Goal: Check status: Check status

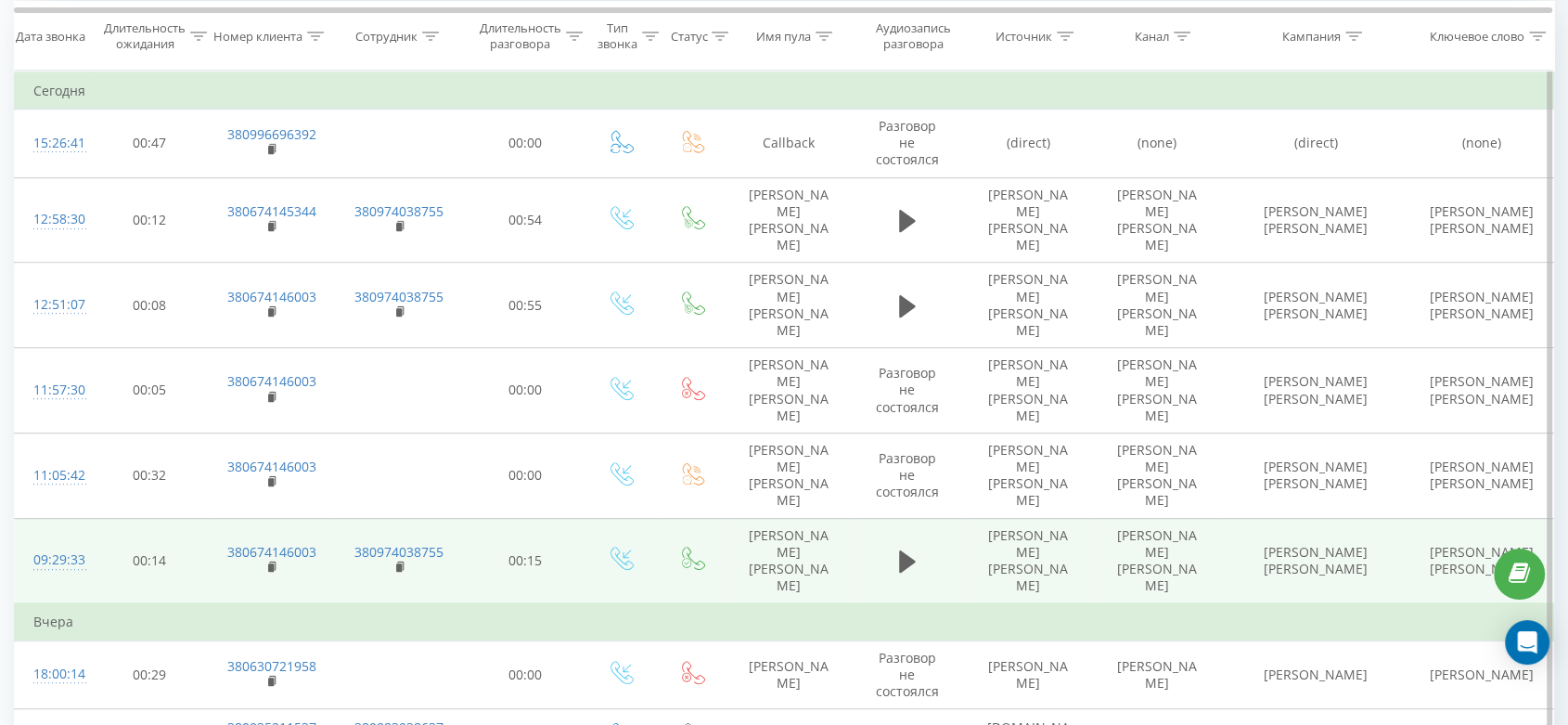
scroll to position [802, 0]
click at [909, 548] on icon at bounding box center [907, 559] width 17 height 22
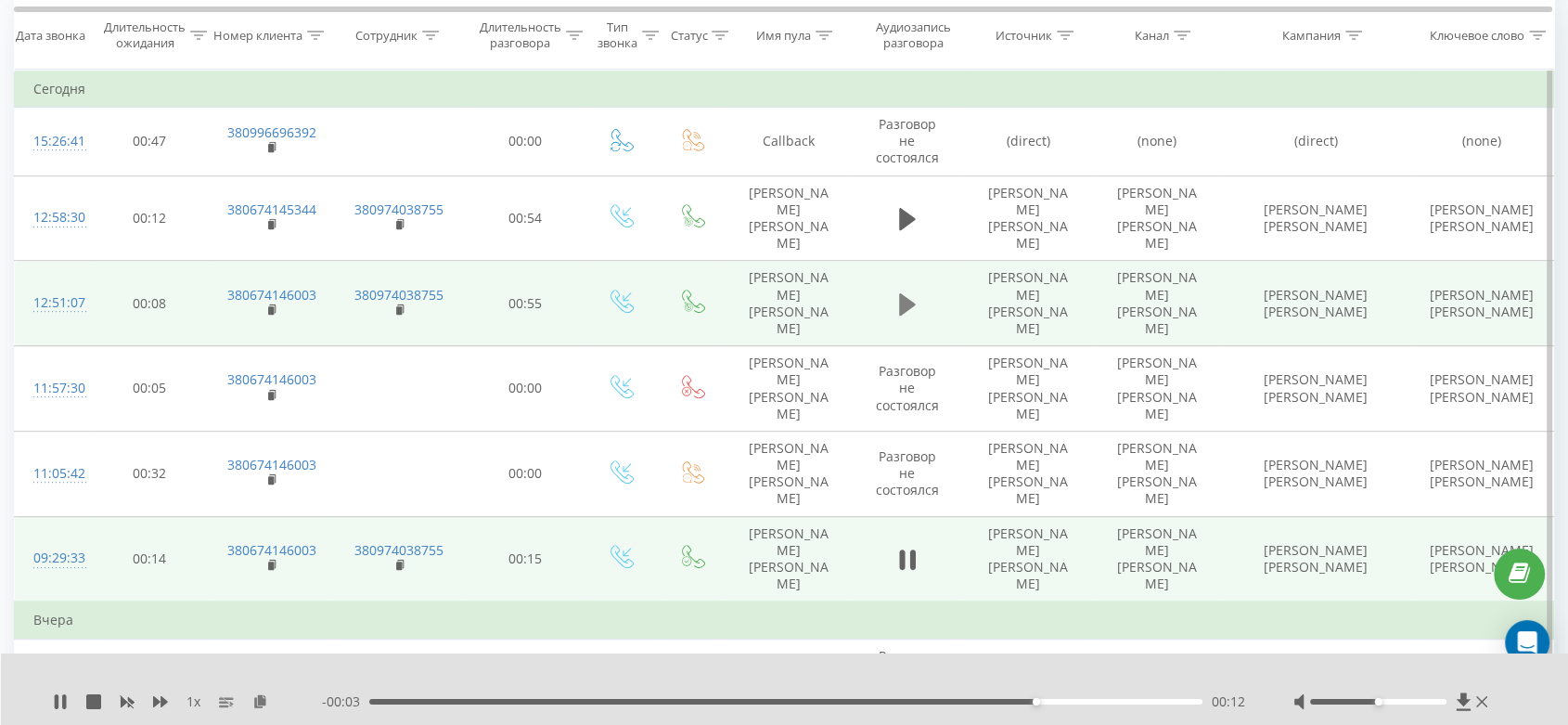
click at [906, 294] on icon at bounding box center [907, 305] width 17 height 22
drag, startPoint x: 1382, startPoint y: 701, endPoint x: 1408, endPoint y: 707, distance: 26.7
click at [1408, 707] on div at bounding box center [1392, 701] width 199 height 19
click at [1412, 704] on div at bounding box center [1392, 701] width 199 height 19
drag, startPoint x: 1406, startPoint y: 700, endPoint x: 1427, endPoint y: 701, distance: 21.0
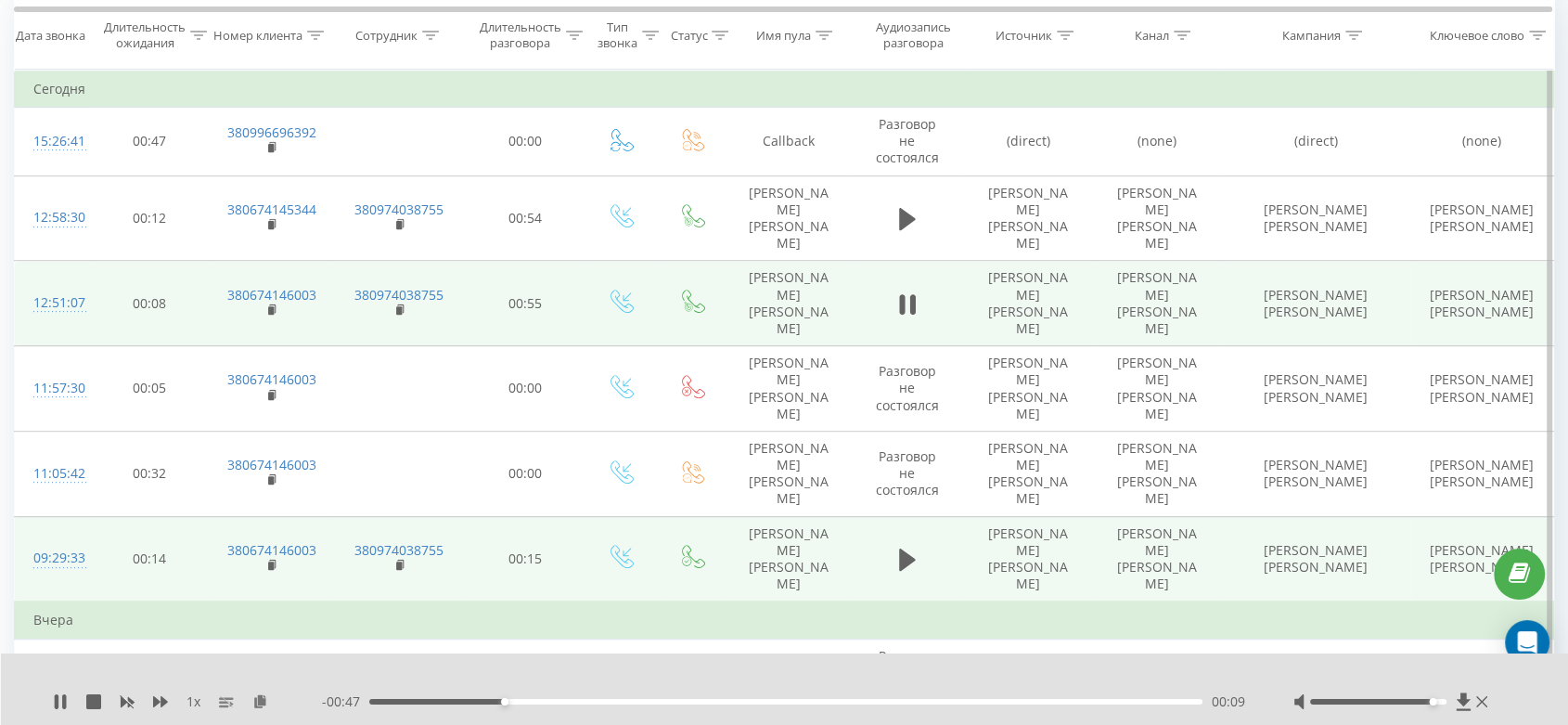
click at [1427, 701] on div at bounding box center [1378, 702] width 137 height 6
drag, startPoint x: 1425, startPoint y: 698, endPoint x: 1398, endPoint y: 699, distance: 27.0
click at [1398, 699] on div at bounding box center [1378, 702] width 137 height 6
drag, startPoint x: 860, startPoint y: 700, endPoint x: 983, endPoint y: 702, distance: 123.0
click at [983, 702] on div "00:40" at bounding box center [786, 702] width 833 height 6
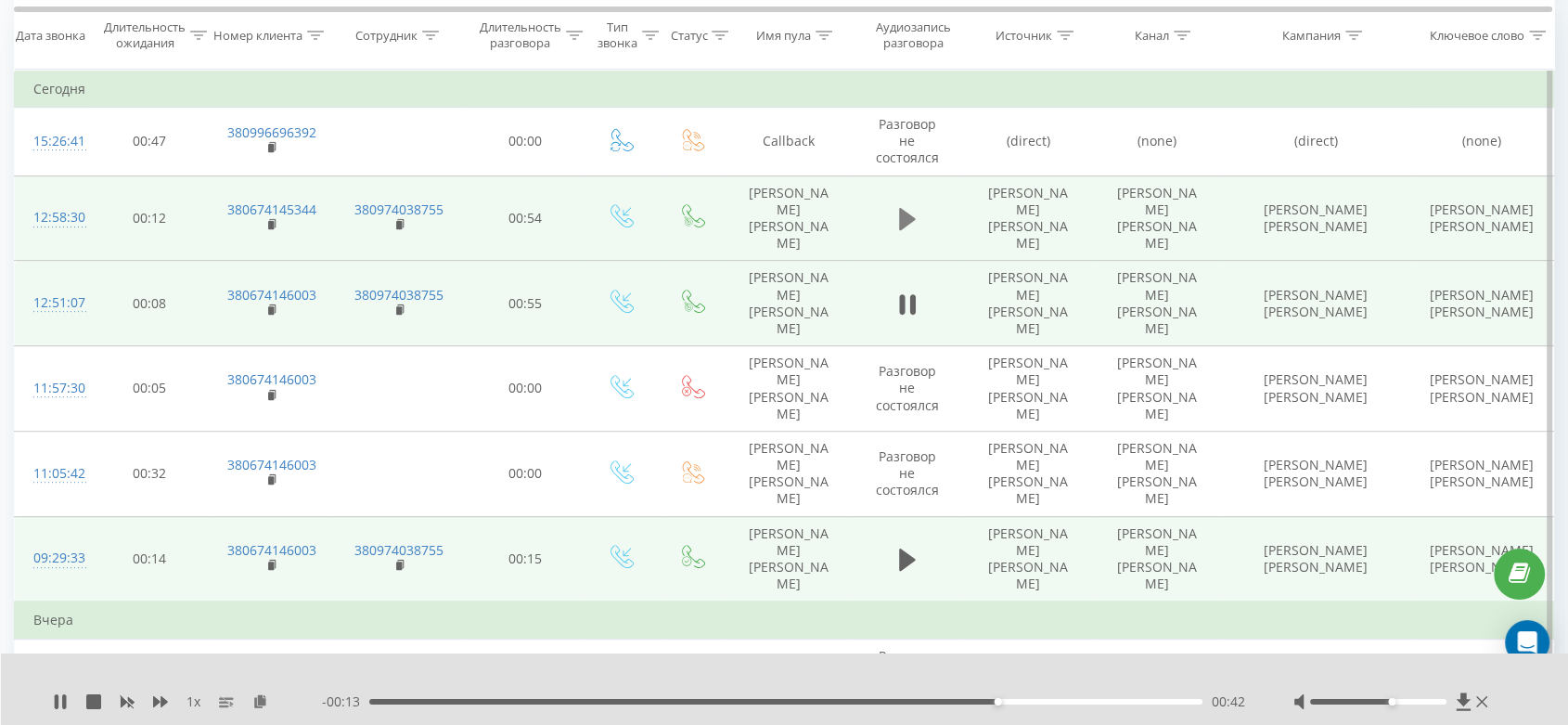
click at [908, 208] on icon at bounding box center [907, 219] width 17 height 22
click at [55, 699] on icon at bounding box center [57, 701] width 4 height 15
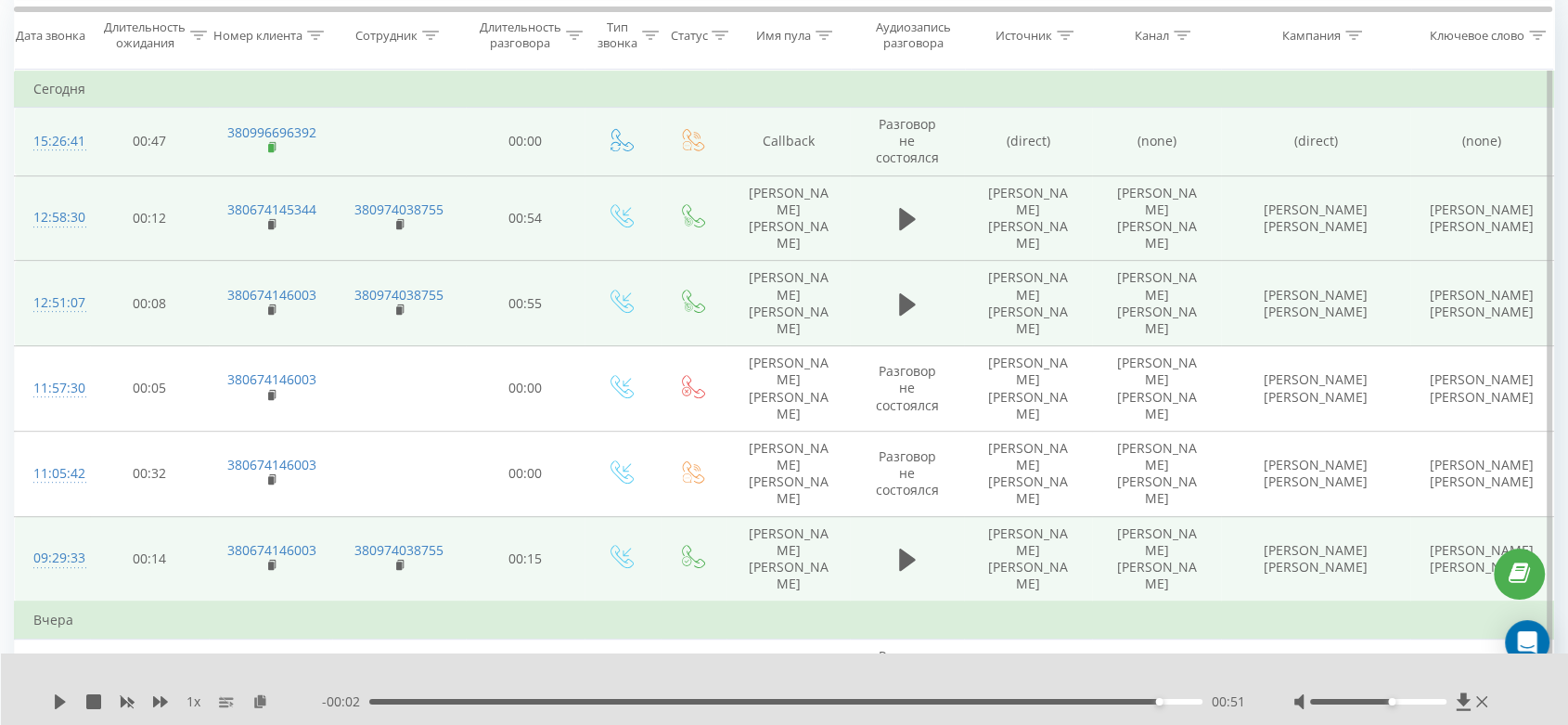
click at [275, 142] on icon at bounding box center [272, 146] width 7 height 8
drag, startPoint x: 85, startPoint y: 126, endPoint x: 26, endPoint y: 124, distance: 59.0
click at [26, 124] on tr "15:26:41 00:47 380996696392 00:00 Callback Разговор не состоялся (direct) (none…" at bounding box center [784, 142] width 1539 height 69
copy div "15:26:41"
